Goal: Transaction & Acquisition: Purchase product/service

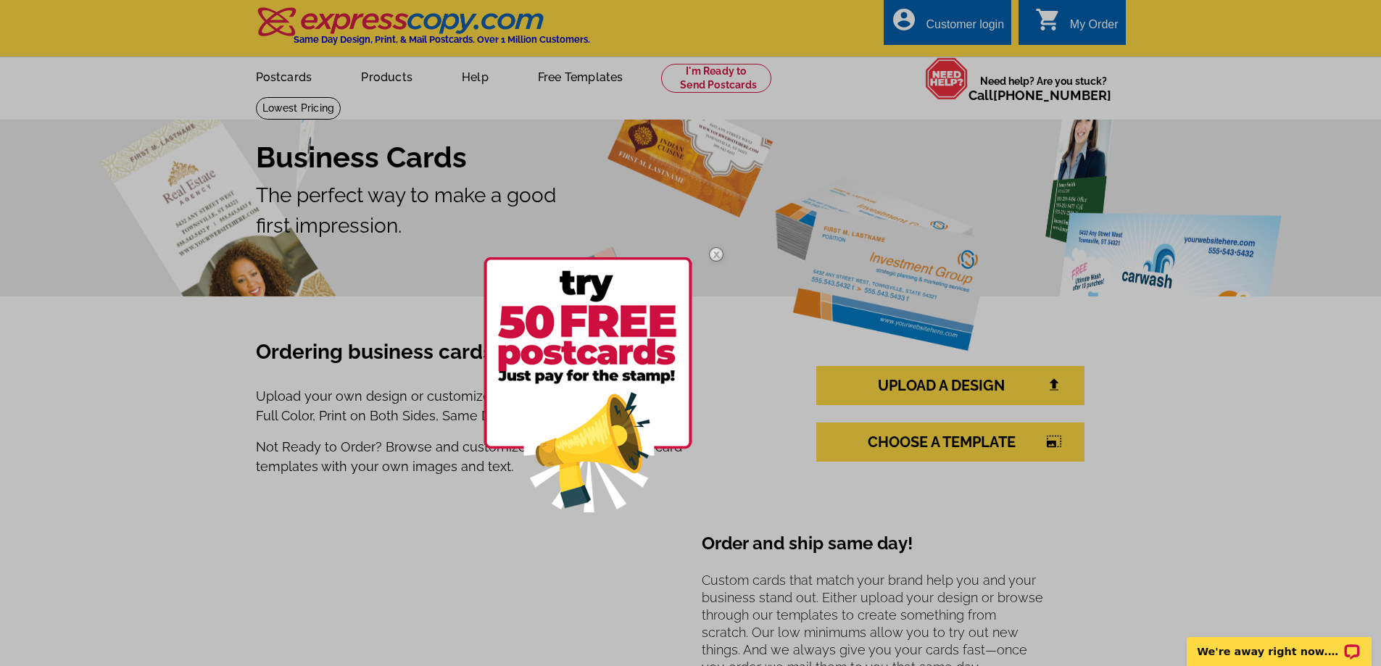
click at [721, 254] on img at bounding box center [716, 254] width 42 height 42
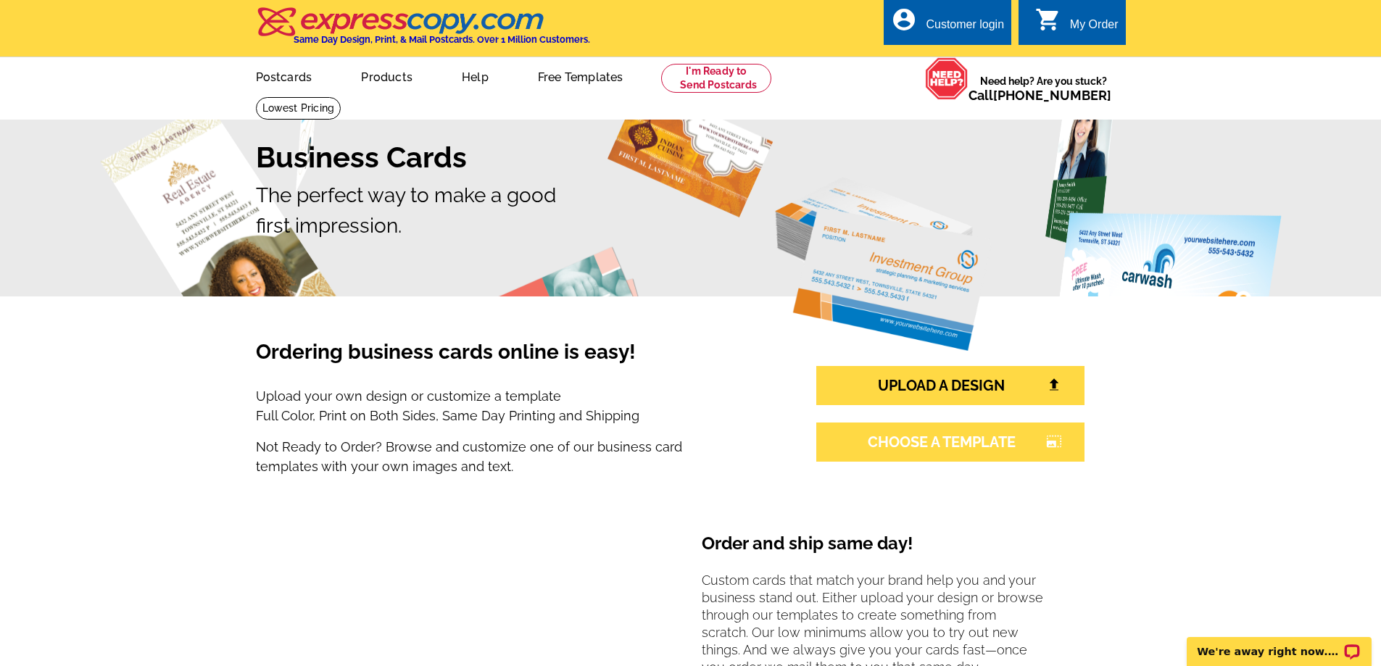
click at [1017, 455] on link "CHOOSE A TEMPLATE photo_size_select_large" at bounding box center [950, 442] width 268 height 39
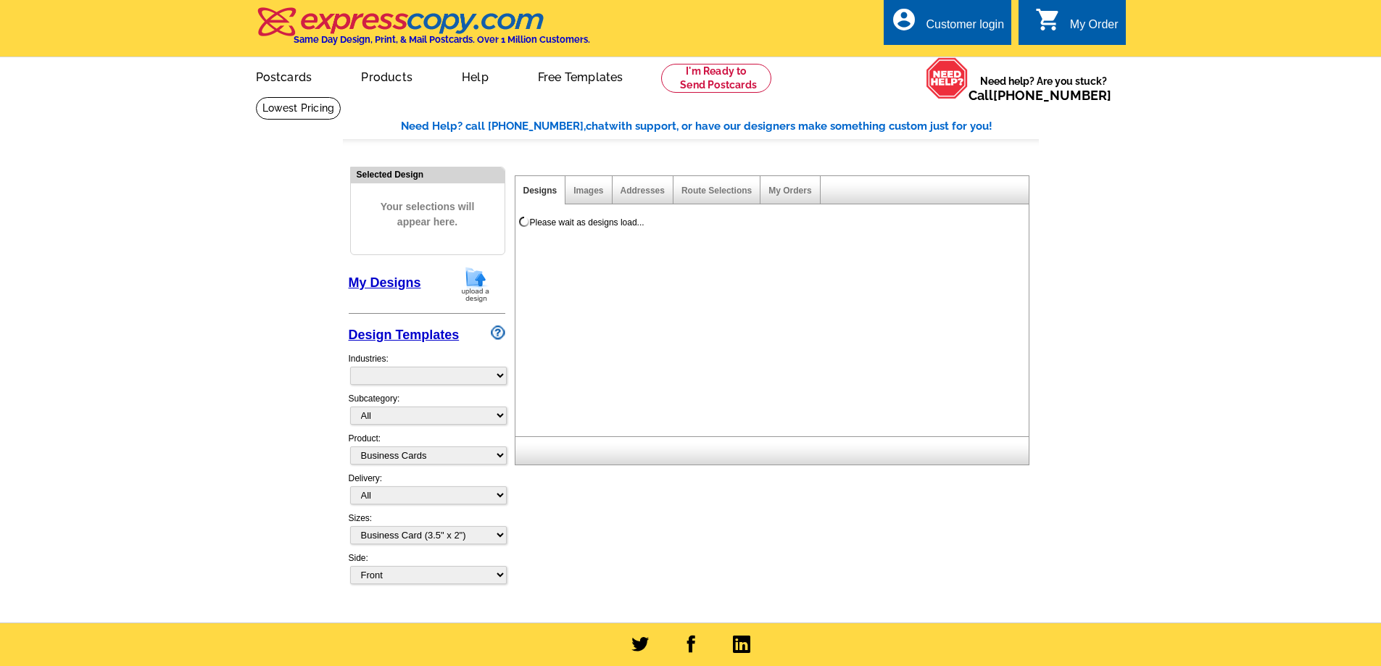
select select "3"
select select "5"
select select "973"
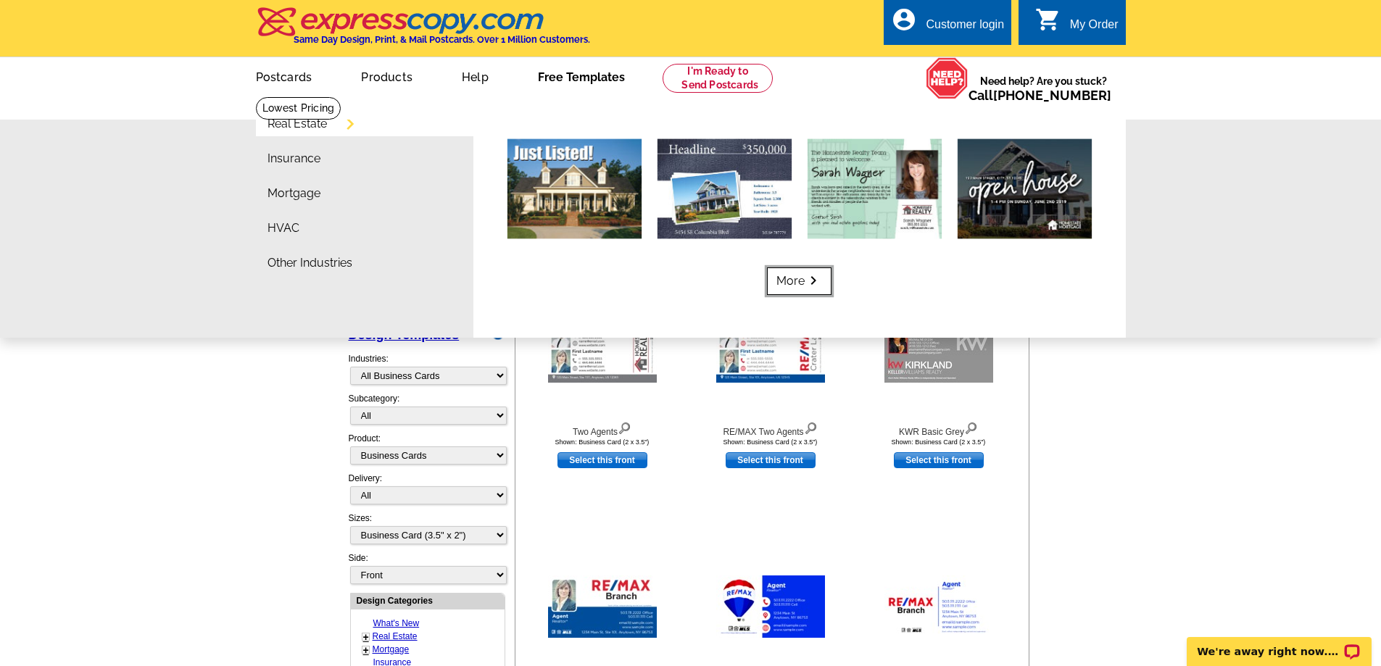
click at [822, 281] on icon "keyboard_arrow_right" at bounding box center [813, 281] width 17 height 0
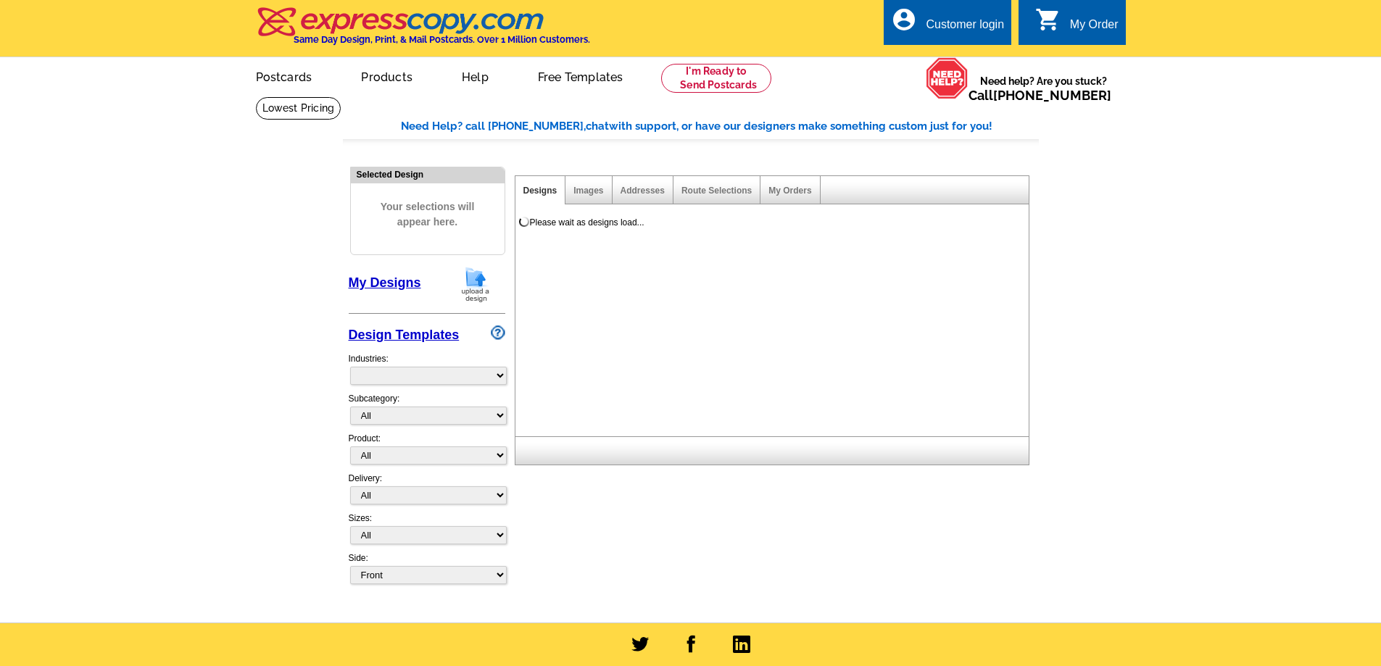
scroll to position [218, 0]
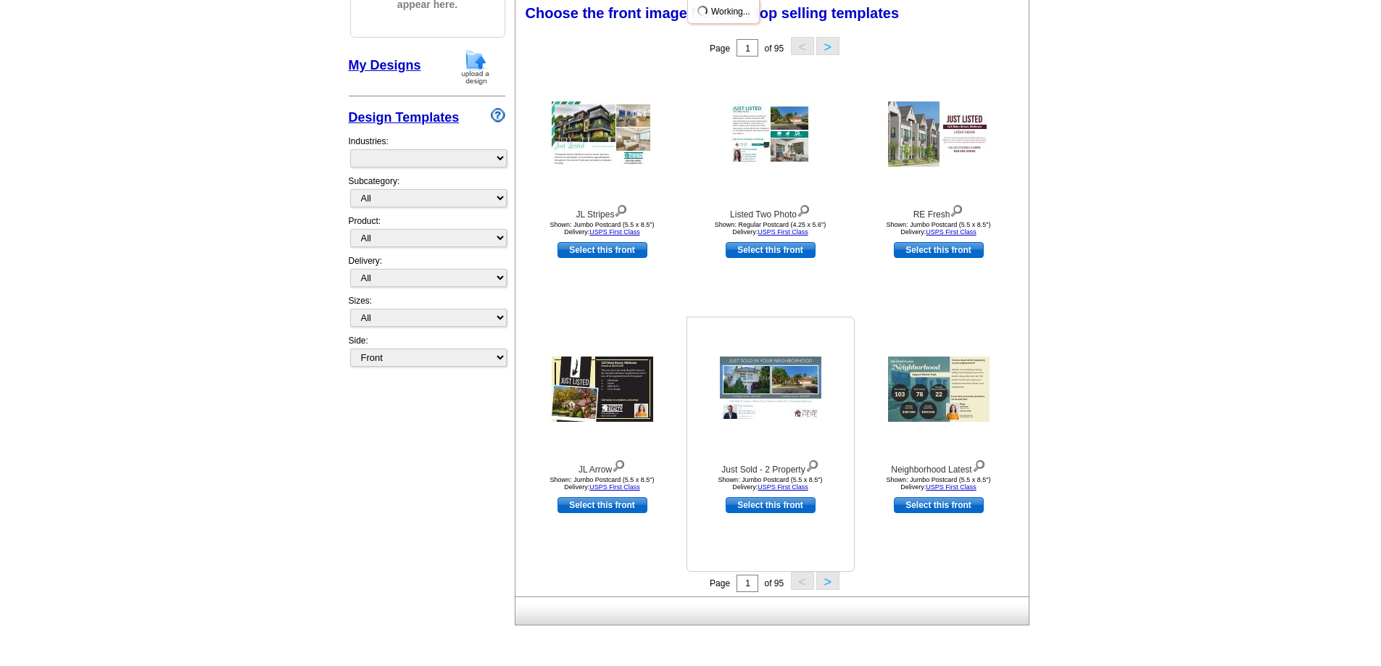
select select "785"
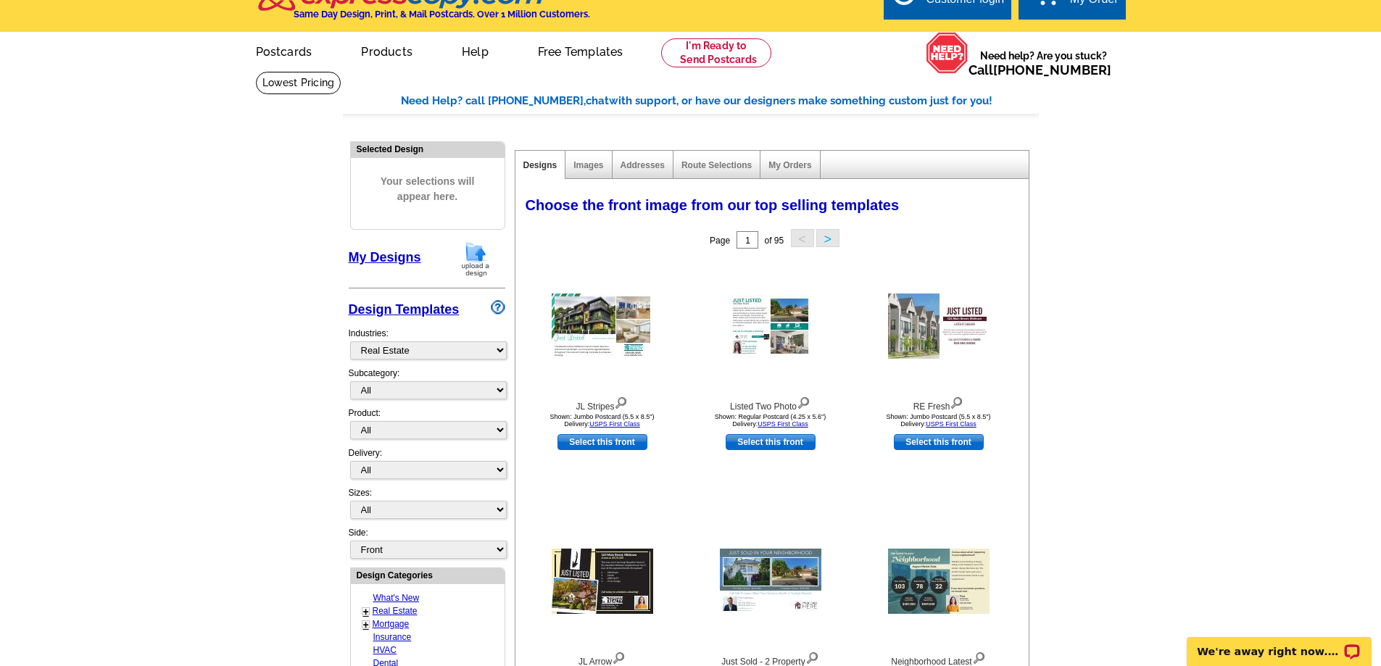
scroll to position [0, 0]
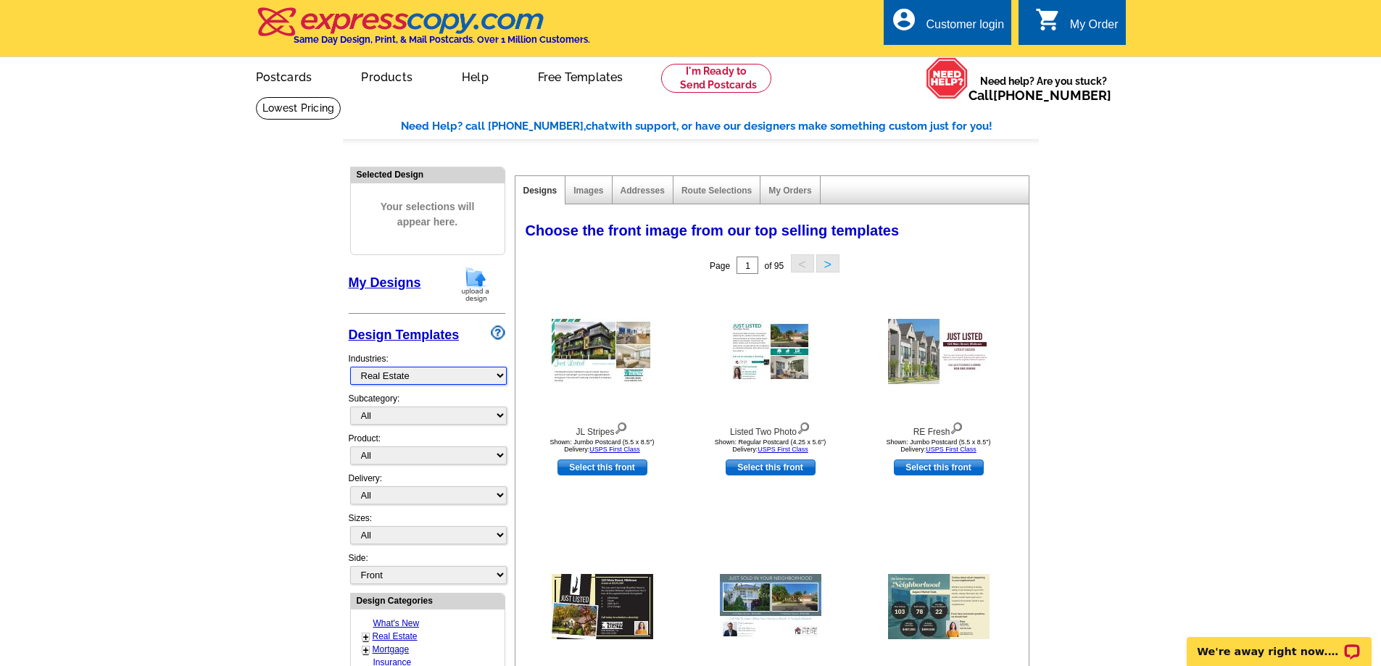
click at [473, 385] on select "What's New Real Estate Mortgage Insurance HVAC Dental Solar EDDM - NEW! Calenda…" at bounding box center [428, 376] width 157 height 18
